Goal: Communication & Community: Answer question/provide support

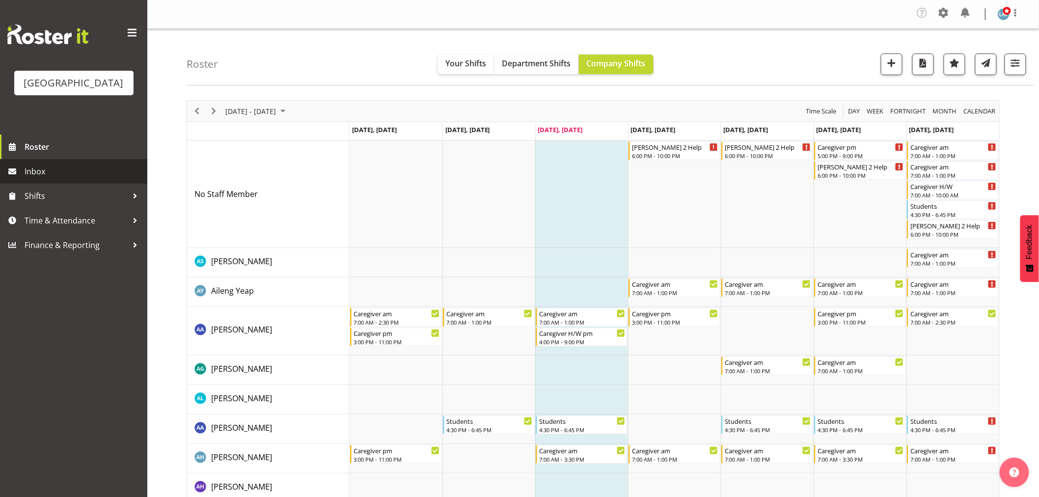
click at [58, 179] on span "Inbox" at bounding box center [84, 171] width 118 height 15
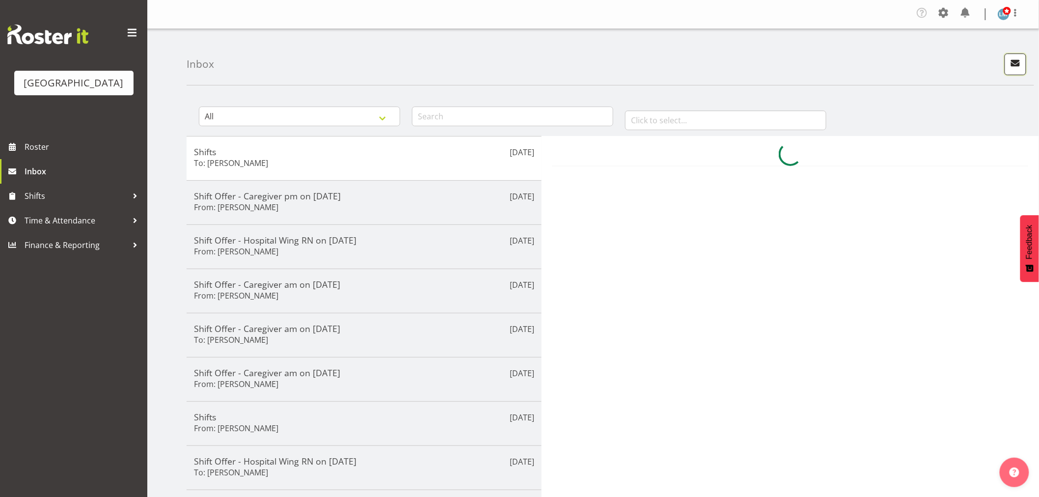
click at [1014, 61] on span "button" at bounding box center [1015, 62] width 13 height 13
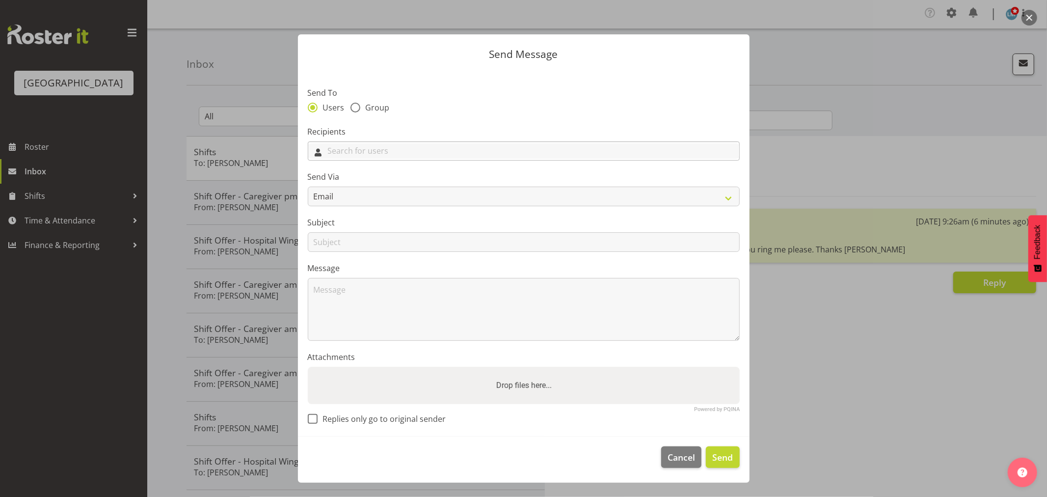
click at [396, 151] on input "text" at bounding box center [523, 150] width 431 height 15
type input "Mai"
click at [338, 213] on span "[PERSON_NAME]" at bounding box center [346, 210] width 61 height 11
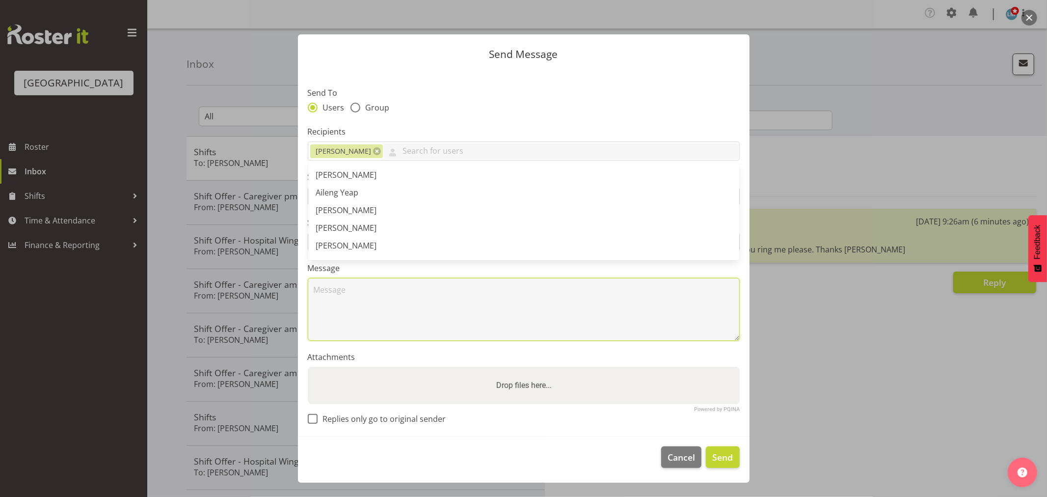
drag, startPoint x: 337, startPoint y: 311, endPoint x: 344, endPoint y: 306, distance: 8.4
click at [337, 311] on textarea at bounding box center [524, 309] width 432 height 63
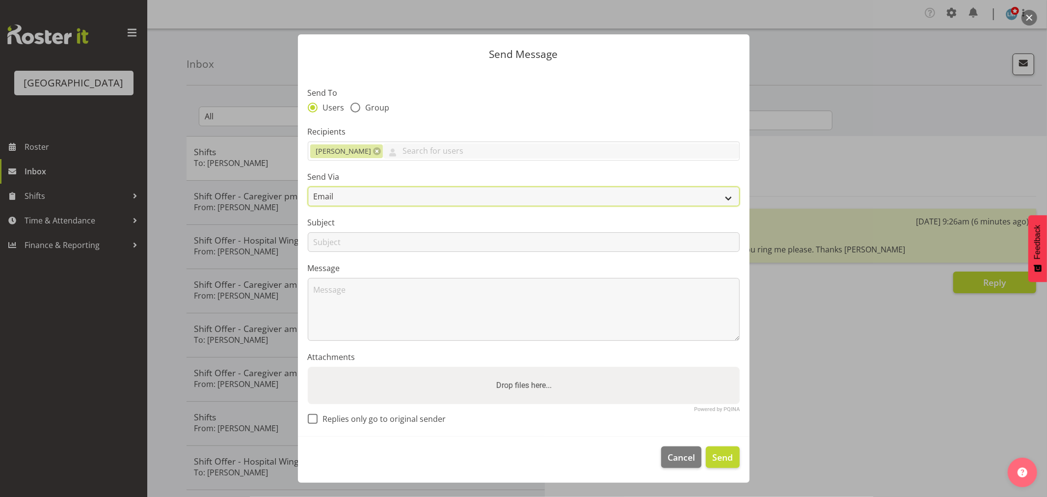
click at [347, 194] on select "Email SMS" at bounding box center [524, 197] width 432 height 20
select select "sms"
click at [308, 187] on select "Email SMS" at bounding box center [524, 197] width 432 height 20
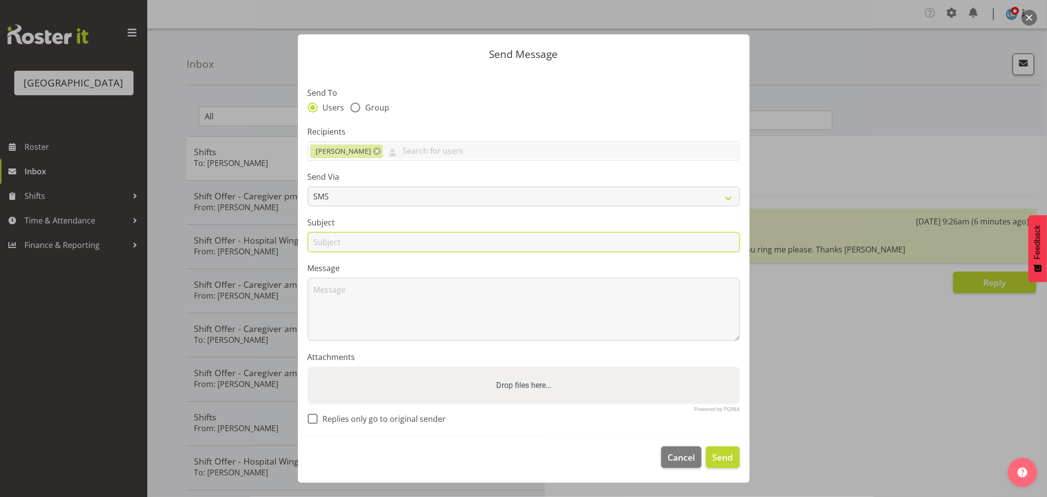
click at [345, 238] on input "text" at bounding box center [524, 242] width 432 height 20
type input "Swap"
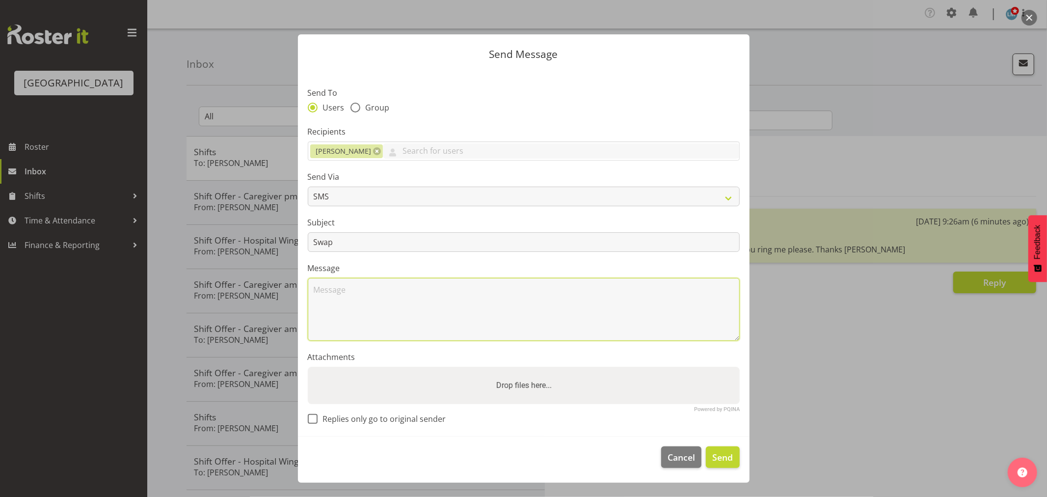
click at [327, 288] on textarea at bounding box center [524, 309] width 432 height 63
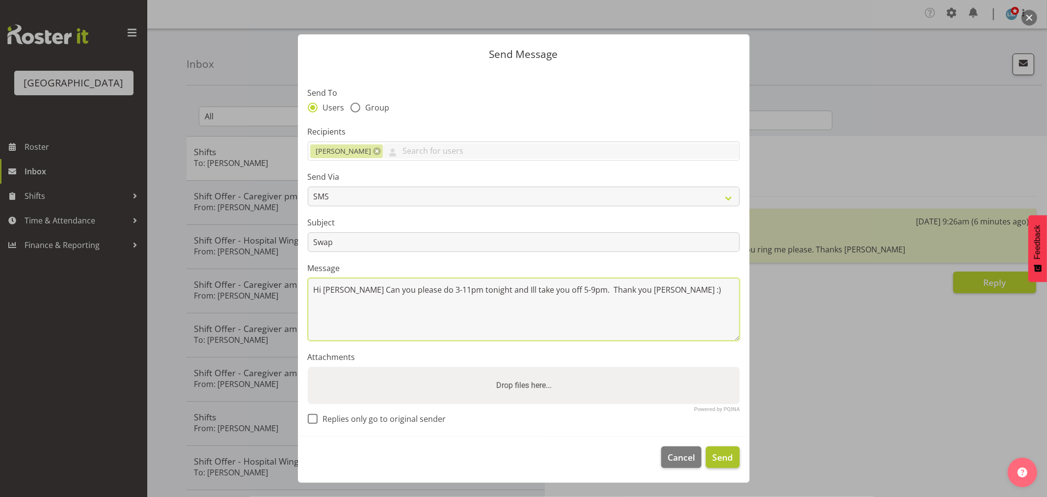
type textarea "Hi Mai Can you please do 3-11pm tonight and Ill take you off 5-9pm. Thank you W…"
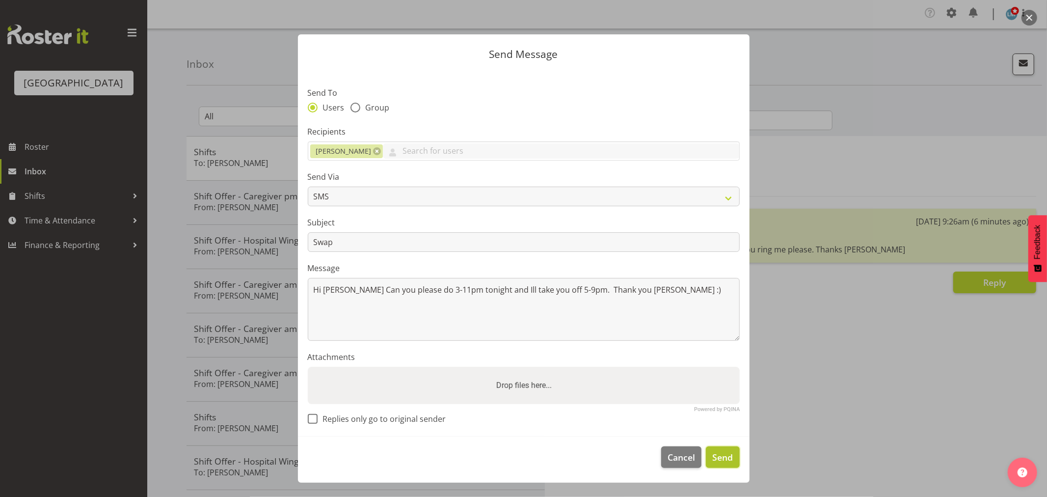
click at [725, 455] on span "Send" at bounding box center [722, 457] width 21 height 13
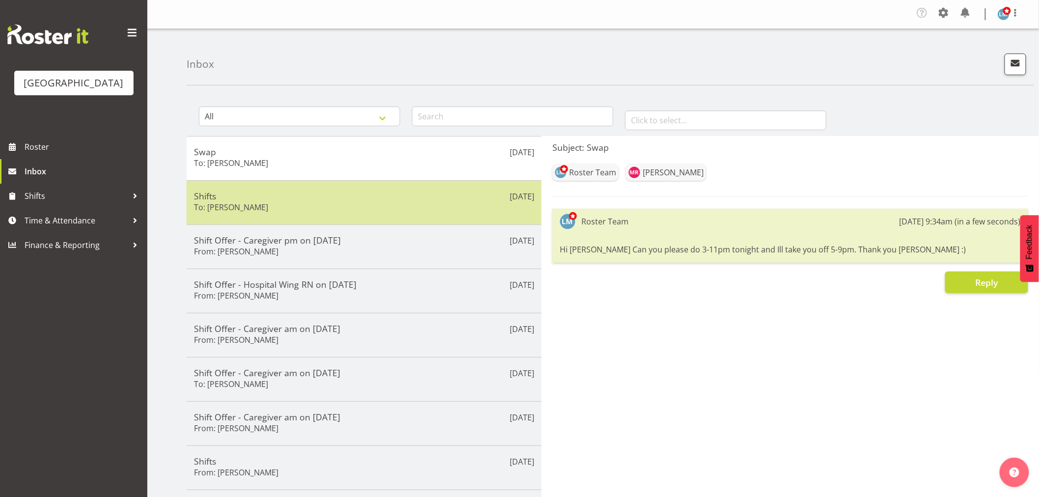
click at [216, 201] on div "Shifts To: Jane Serrano" at bounding box center [364, 202] width 340 height 24
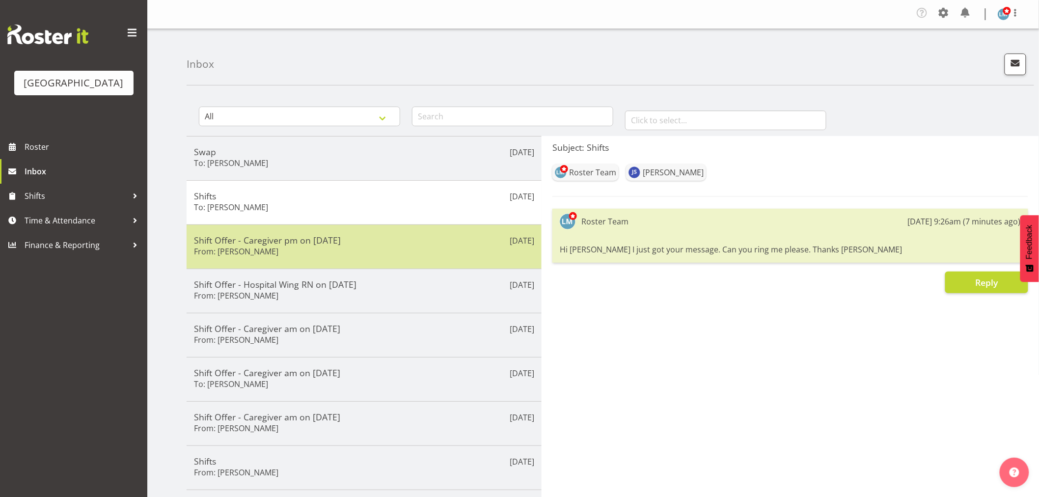
click at [221, 252] on h6 "From: Bobby Catapang" at bounding box center [236, 251] width 84 height 10
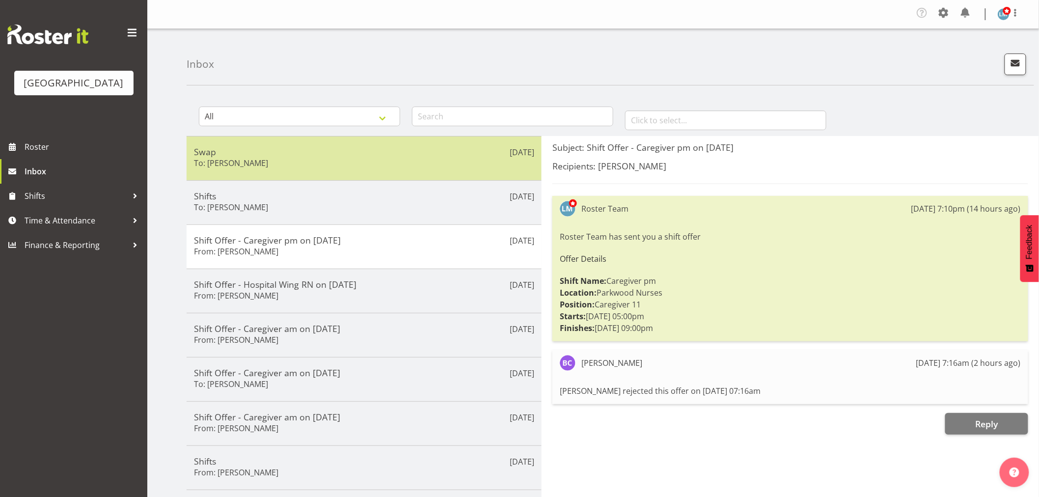
click at [234, 158] on h6 "To: Mai Reglos" at bounding box center [231, 163] width 74 height 10
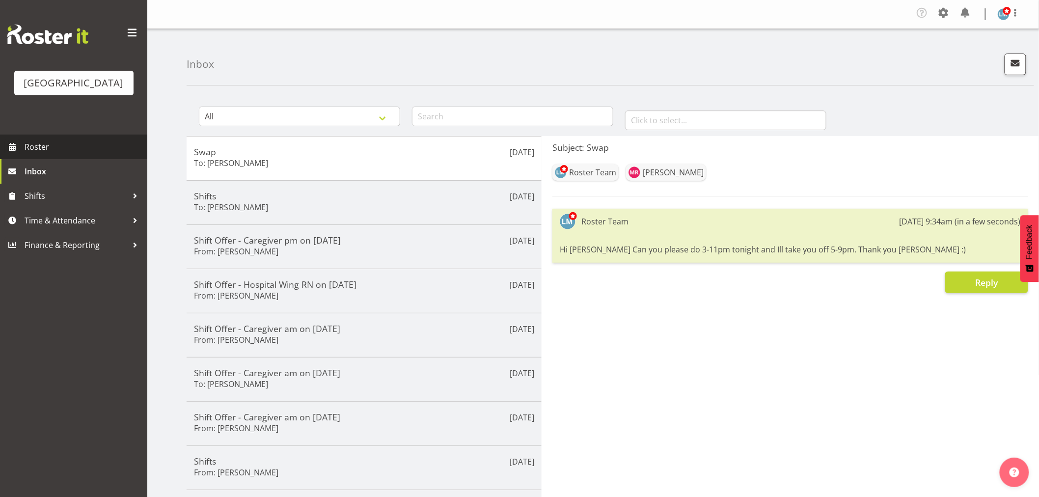
click at [32, 154] on span "Roster" at bounding box center [84, 146] width 118 height 15
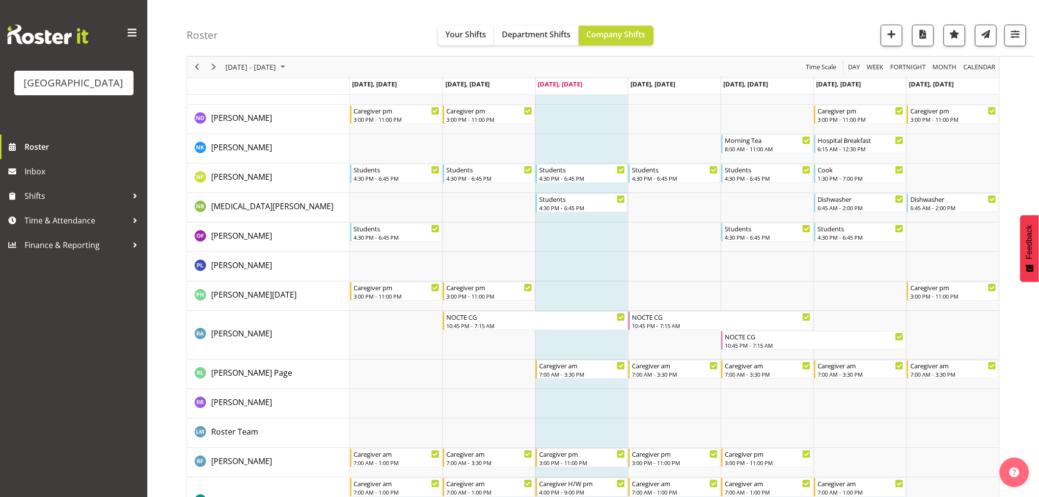
scroll to position [2727, 0]
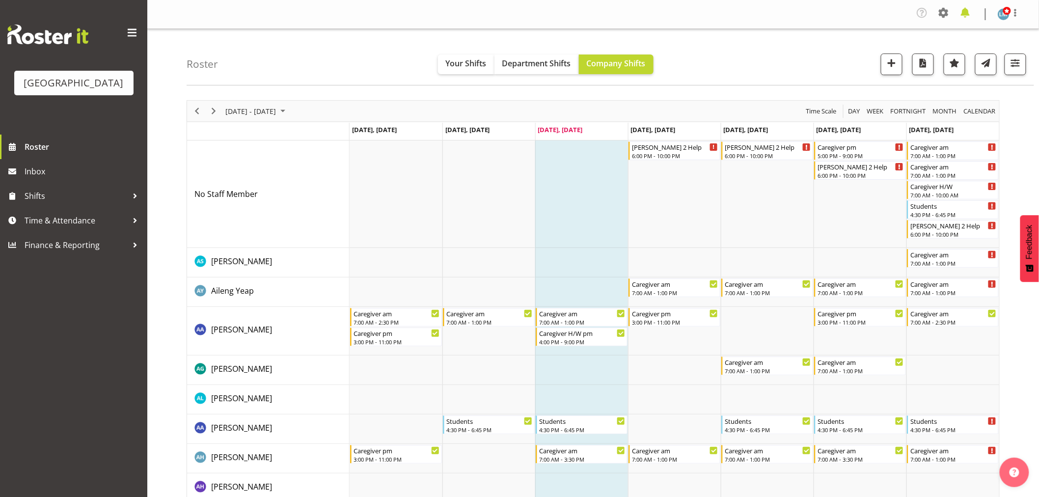
click at [970, 20] on span at bounding box center [965, 13] width 16 height 16
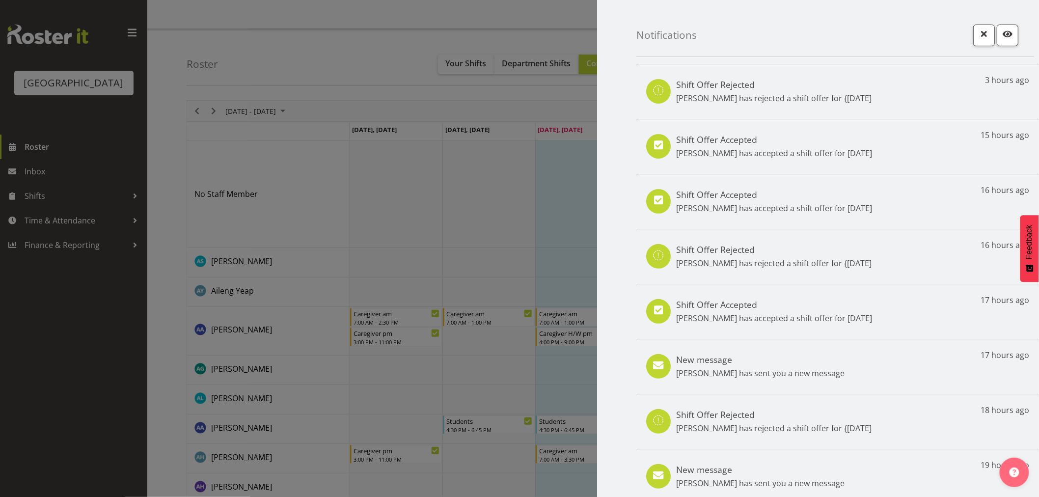
click at [32, 164] on div at bounding box center [519, 248] width 1039 height 497
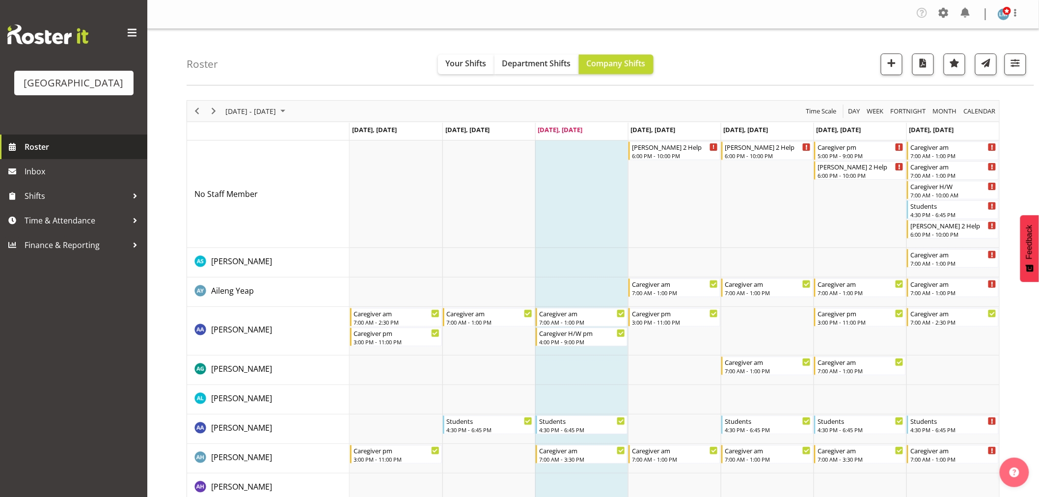
click at [52, 154] on span "Roster" at bounding box center [84, 146] width 118 height 15
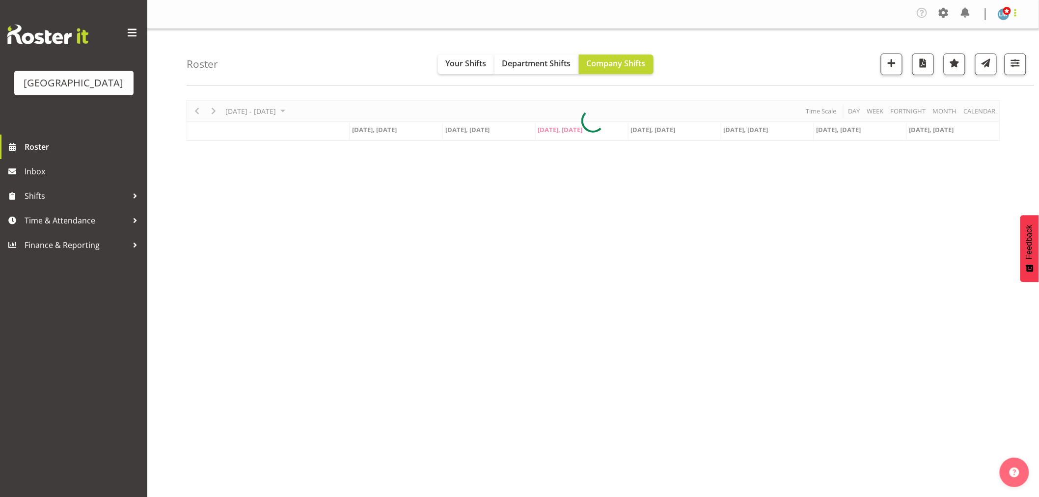
click at [1015, 12] on span at bounding box center [1015, 13] width 12 height 12
click at [1001, 49] on link "Log Out" at bounding box center [974, 54] width 94 height 18
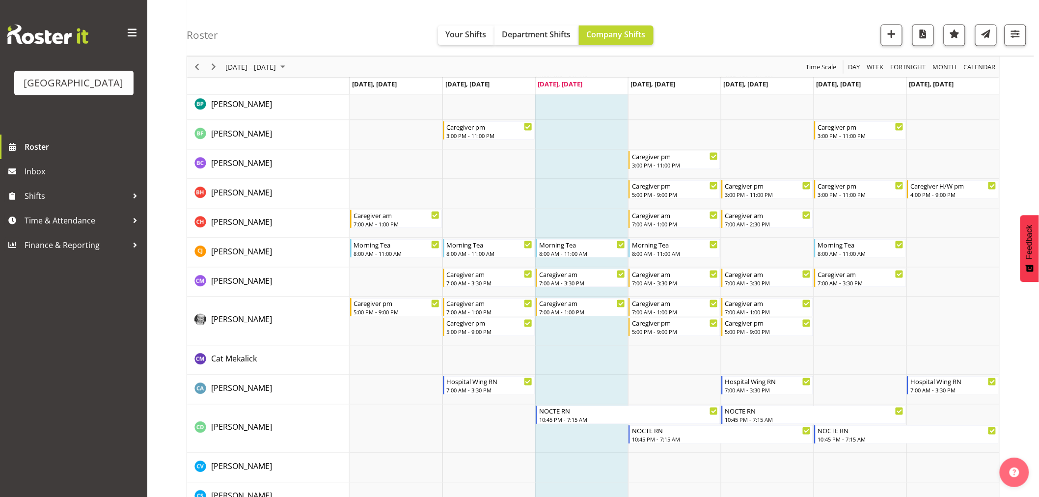
scroll to position [491, 0]
click at [49, 179] on span "Inbox" at bounding box center [84, 171] width 118 height 15
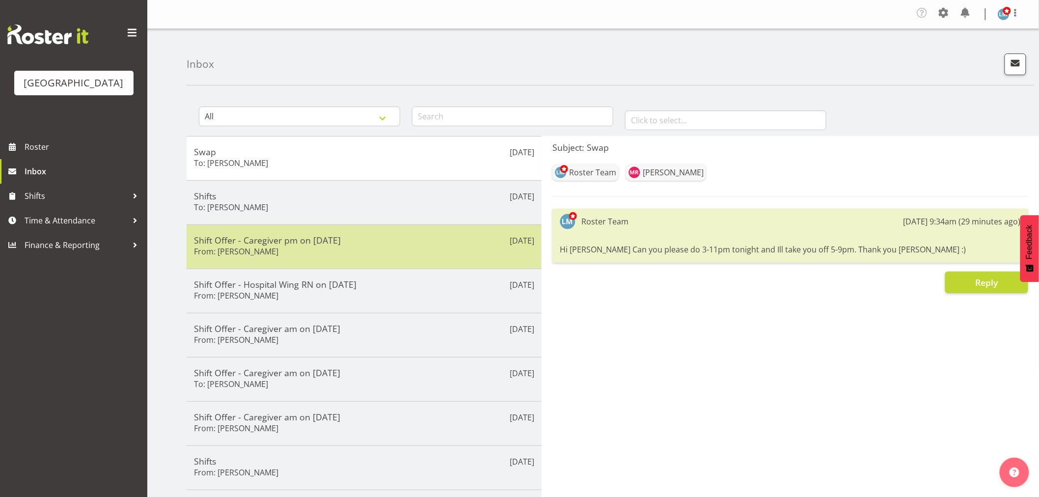
click at [251, 249] on h6 "From: Bobby Catapang" at bounding box center [236, 251] width 84 height 10
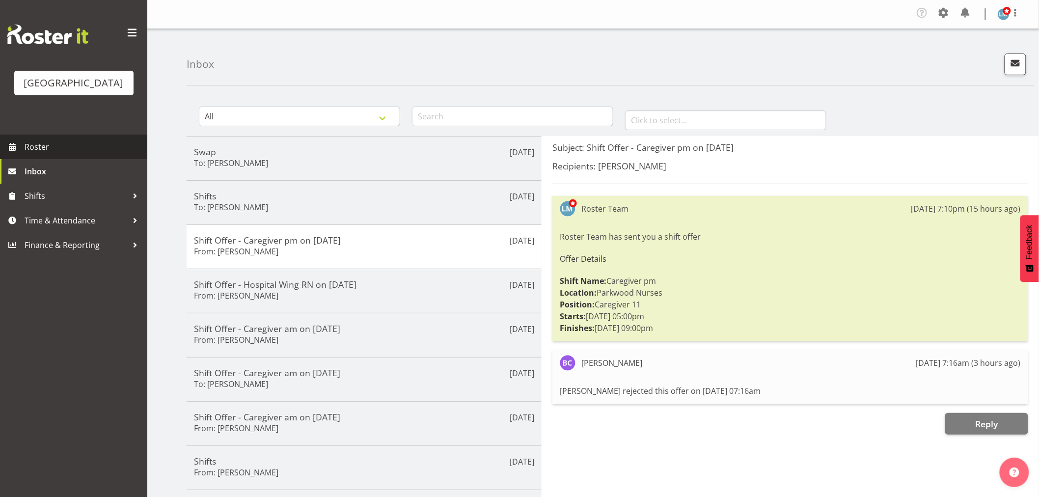
click at [68, 154] on span "Roster" at bounding box center [84, 146] width 118 height 15
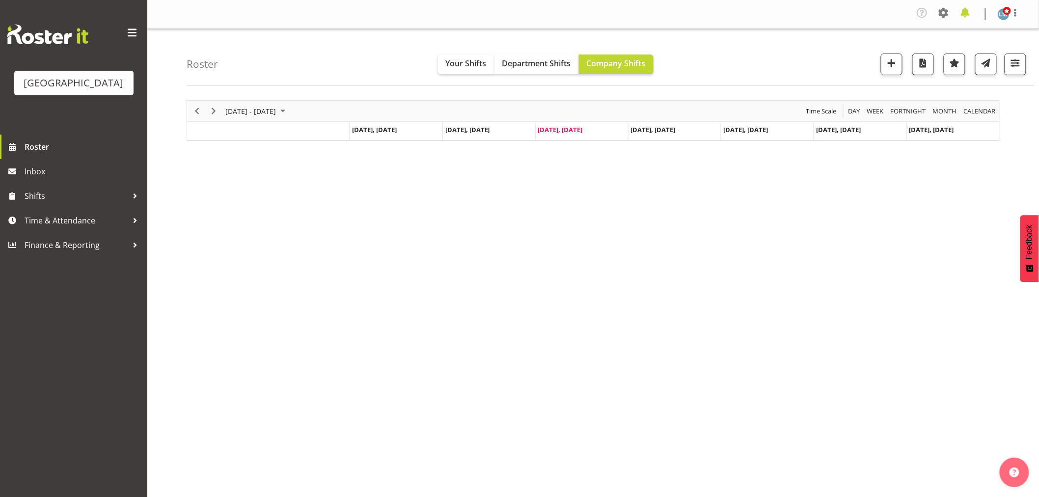
click at [966, 6] on span at bounding box center [965, 13] width 16 height 16
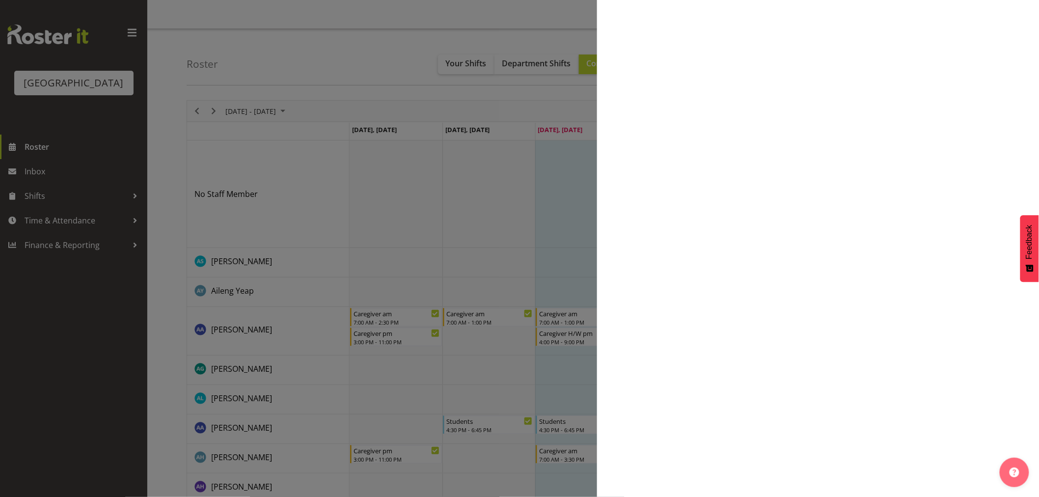
click at [38, 184] on div at bounding box center [519, 248] width 1039 height 497
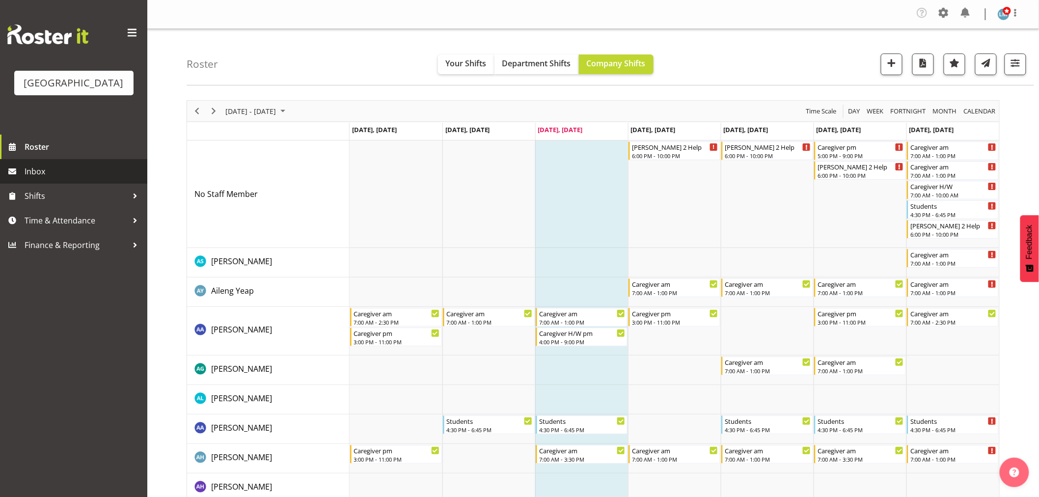
click at [43, 179] on span "Inbox" at bounding box center [84, 171] width 118 height 15
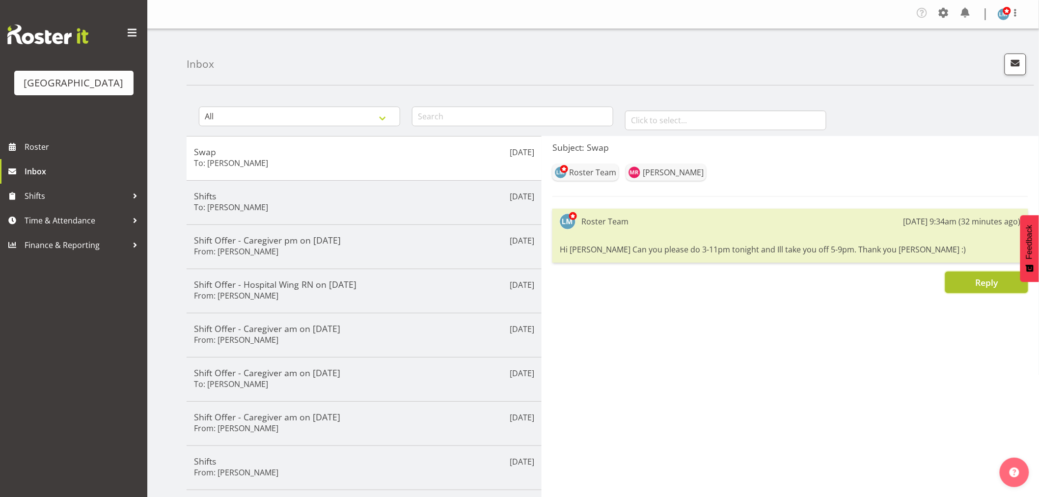
click at [981, 283] on span "Reply" at bounding box center [986, 282] width 23 height 12
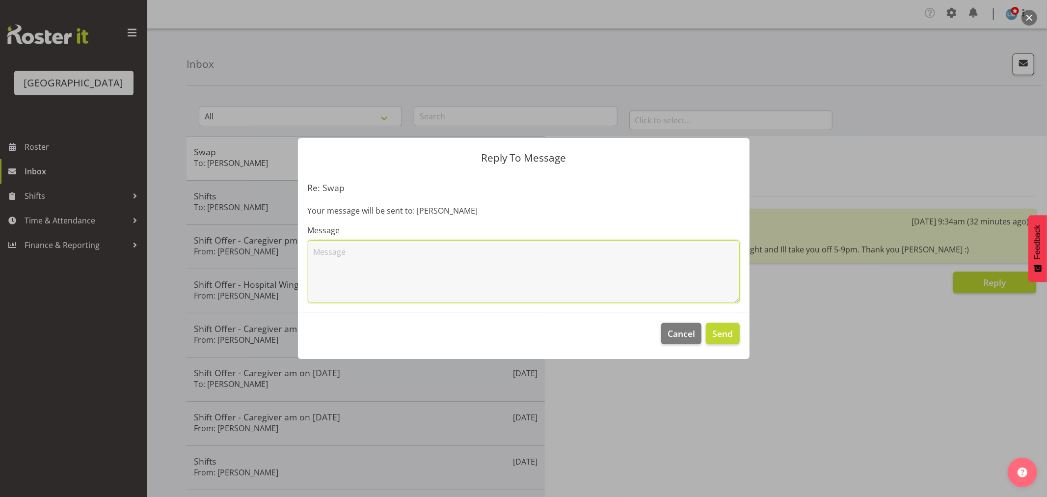
click at [356, 267] on textarea at bounding box center [524, 271] width 432 height 63
type textarea "I"
type textarea "Stay as 5-9pm all sorted for 3-11pm now."
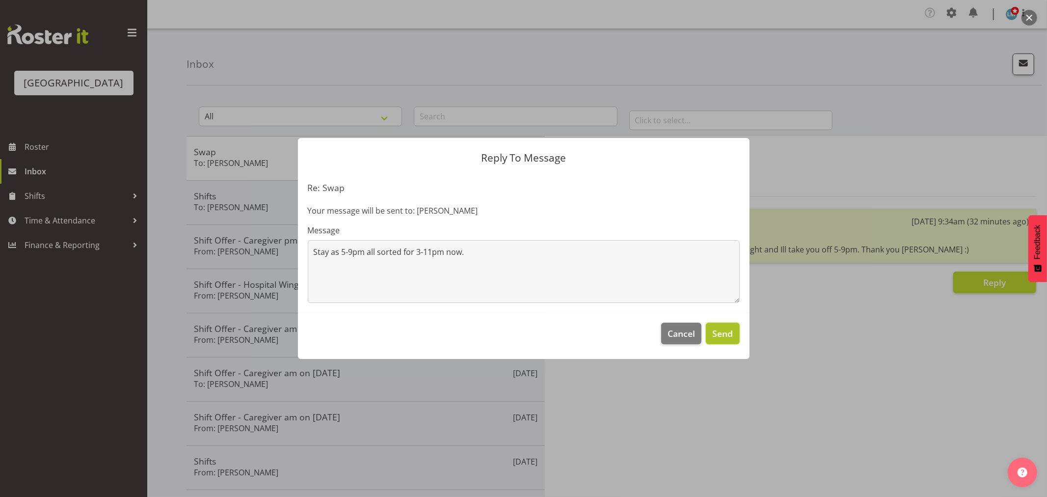
click at [732, 336] on span "Send" at bounding box center [722, 333] width 21 height 13
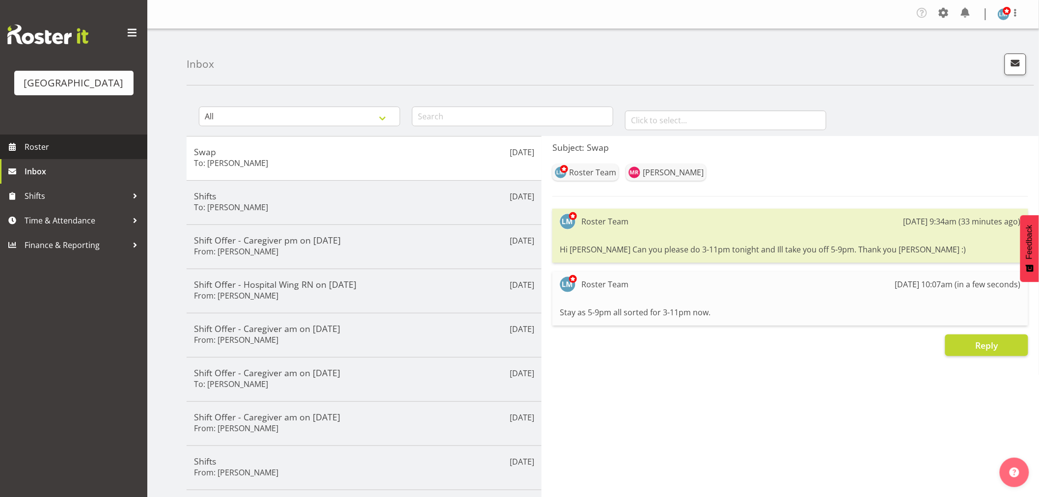
click at [31, 154] on span "Roster" at bounding box center [84, 146] width 118 height 15
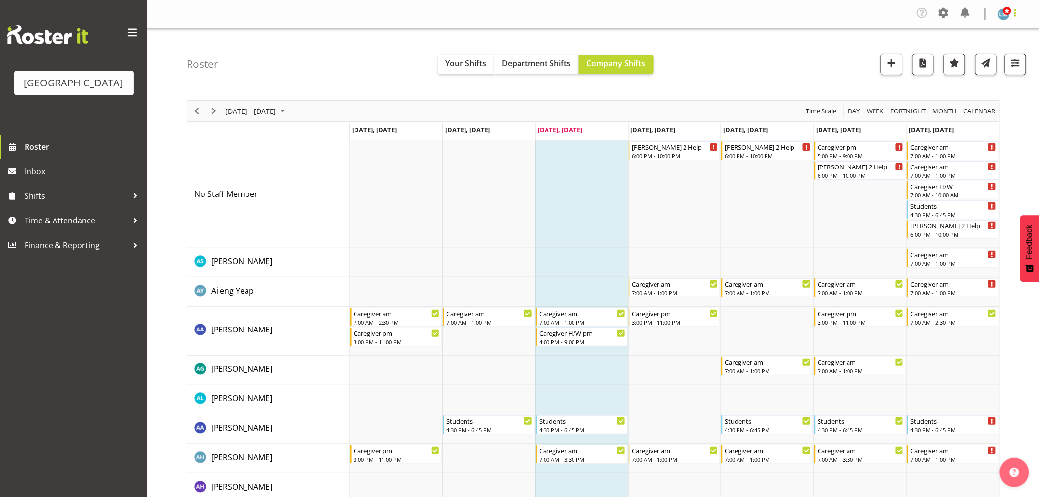
click at [1013, 16] on span at bounding box center [1015, 13] width 12 height 12
click at [1005, 53] on link "Log Out" at bounding box center [974, 54] width 94 height 18
